Goal: Transaction & Acquisition: Purchase product/service

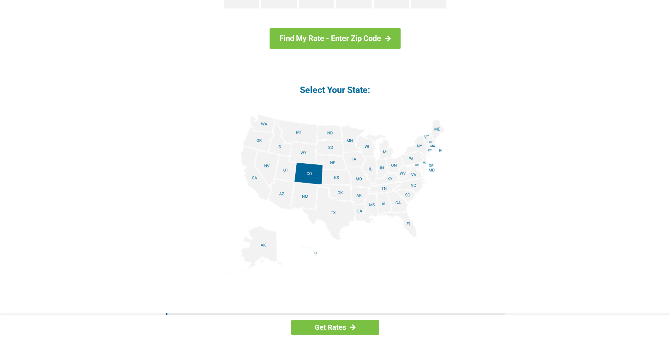
scroll to position [774, 0]
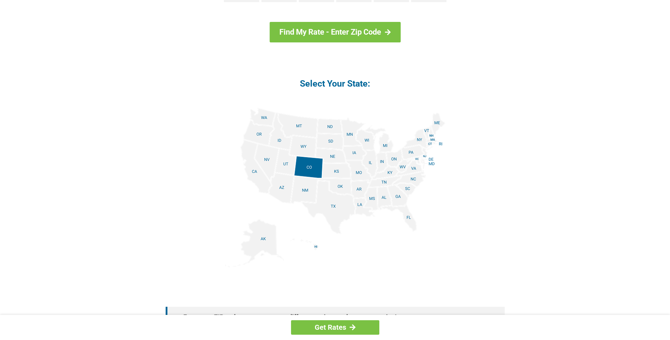
click at [410, 151] on img at bounding box center [335, 187] width 220 height 159
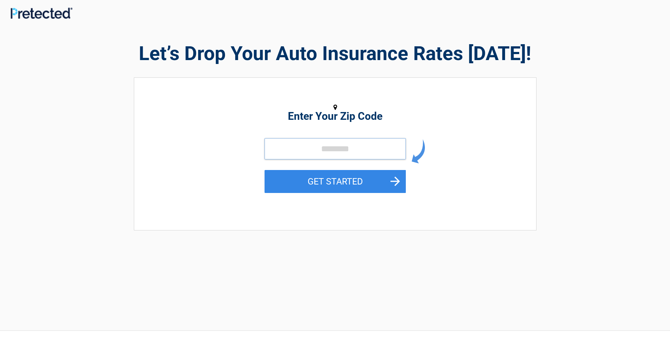
click at [283, 148] on input "tel" at bounding box center [334, 148] width 141 height 21
click at [290, 152] on input "tel" at bounding box center [334, 148] width 141 height 21
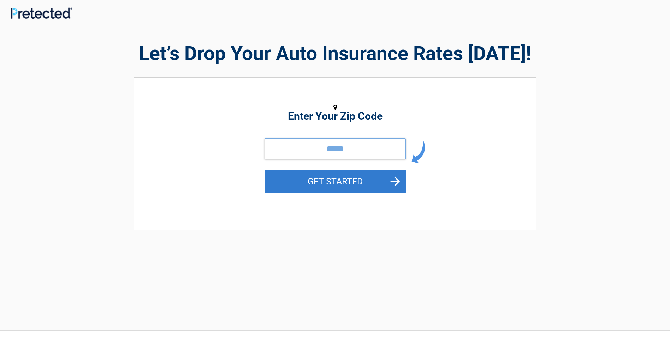
type input "*****"
click at [398, 179] on button "GET STARTED" at bounding box center [334, 181] width 141 height 23
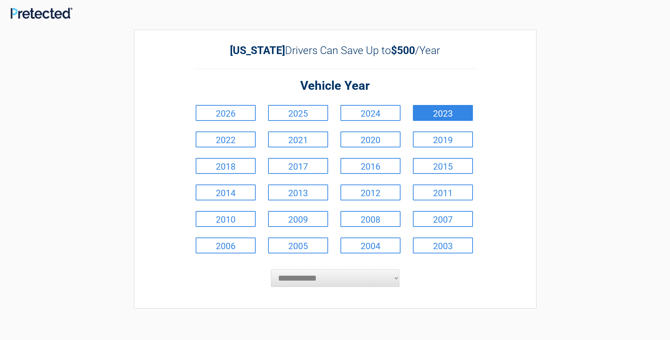
click at [451, 112] on link "2023" at bounding box center [443, 113] width 60 height 16
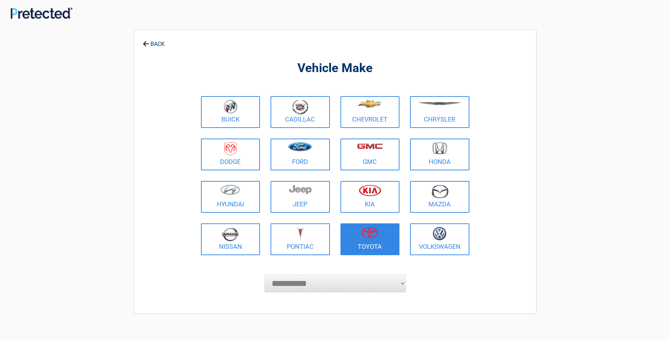
click at [372, 232] on img at bounding box center [369, 232] width 17 height 11
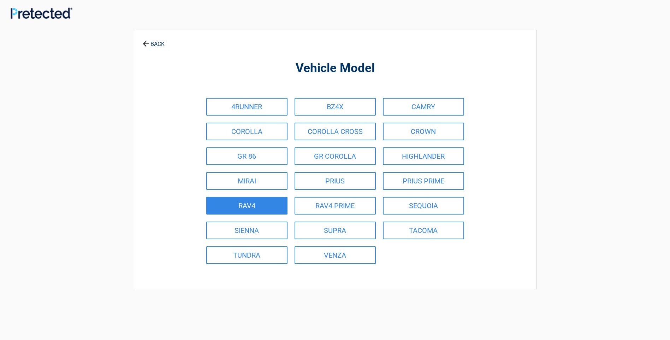
click at [243, 205] on link "RAV4" at bounding box center [246, 206] width 81 height 18
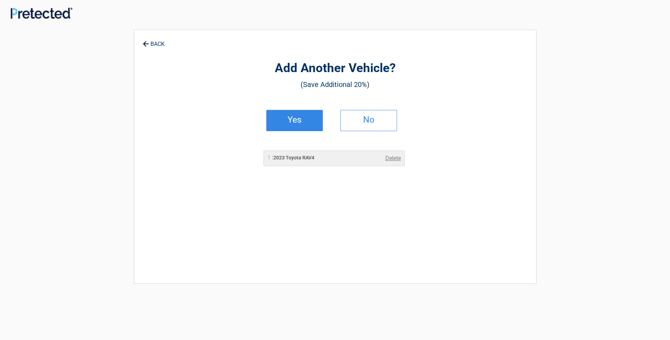
click at [292, 121] on h2 "Yes" at bounding box center [295, 119] width 42 height 5
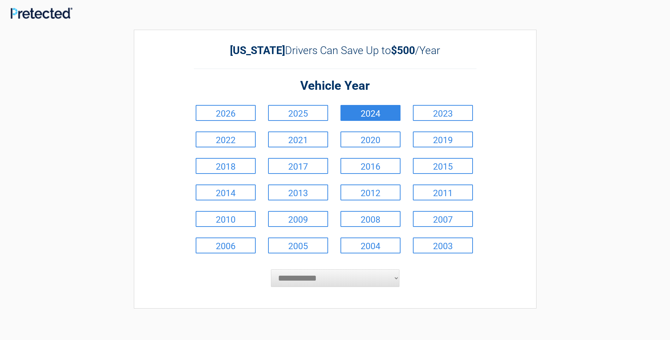
click at [364, 114] on link "2024" at bounding box center [370, 113] width 60 height 16
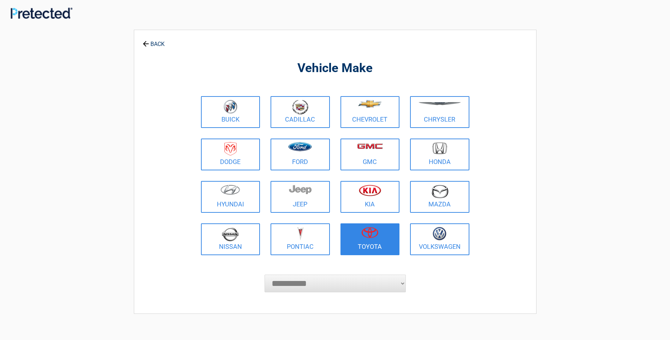
click at [371, 237] on img at bounding box center [369, 232] width 17 height 11
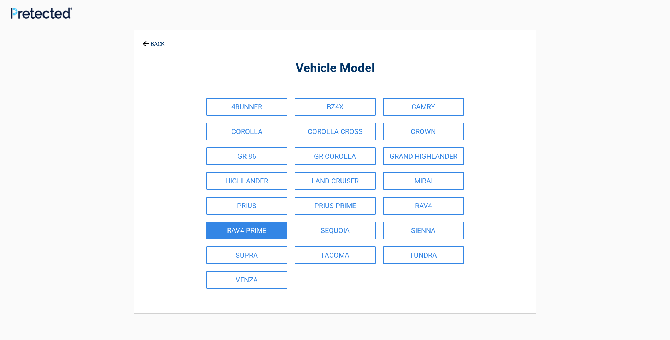
click at [244, 229] on link "RAV4 PRIME" at bounding box center [246, 230] width 81 height 18
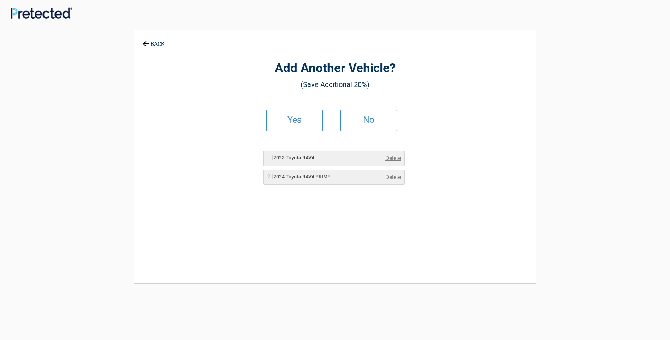
click at [153, 41] on link "BACK" at bounding box center [153, 41] width 25 height 12
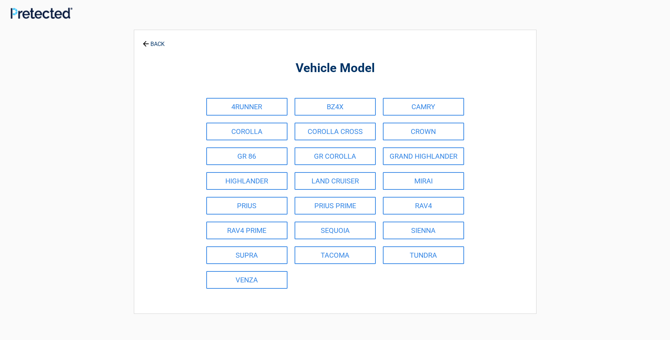
click at [151, 43] on link "BACK" at bounding box center [153, 41] width 25 height 12
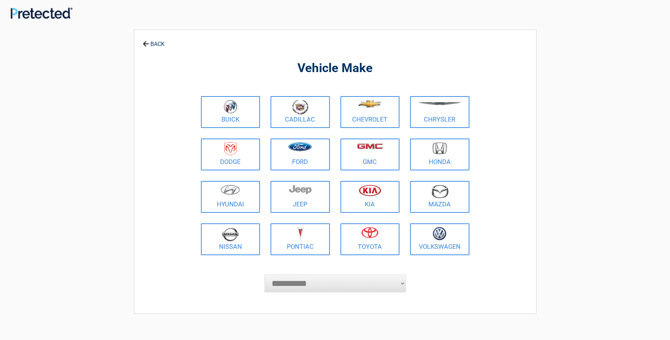
click at [147, 46] on icon at bounding box center [146, 44] width 8 height 8
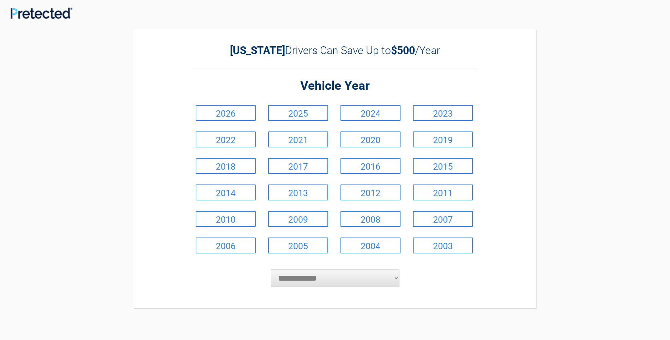
click at [144, 47] on div "**********" at bounding box center [335, 169] width 402 height 279
click at [144, 48] on div "**********" at bounding box center [335, 169] width 402 height 279
